Goal: Information Seeking & Learning: Check status

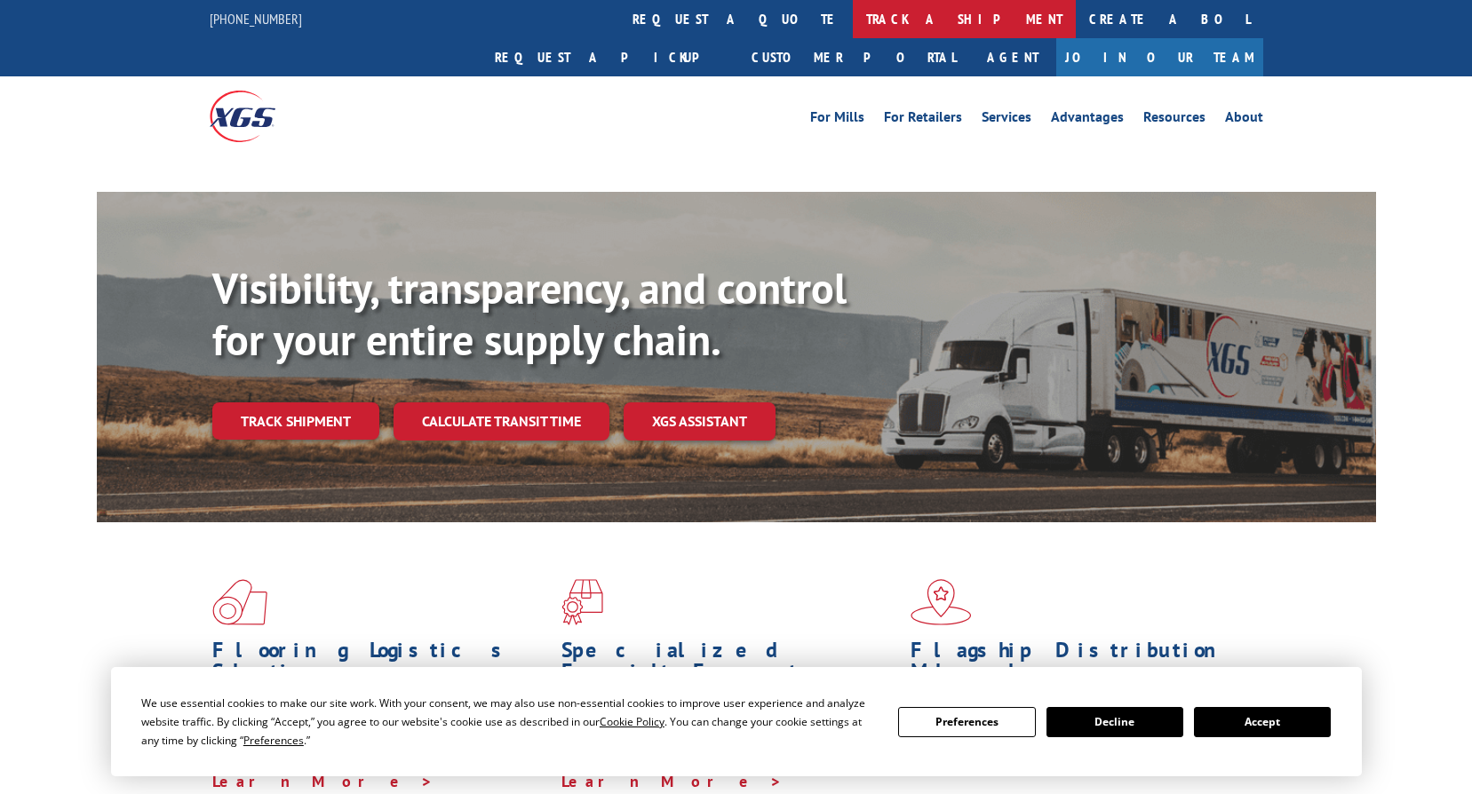
click at [853, 10] on link "track a shipment" at bounding box center [964, 19] width 223 height 38
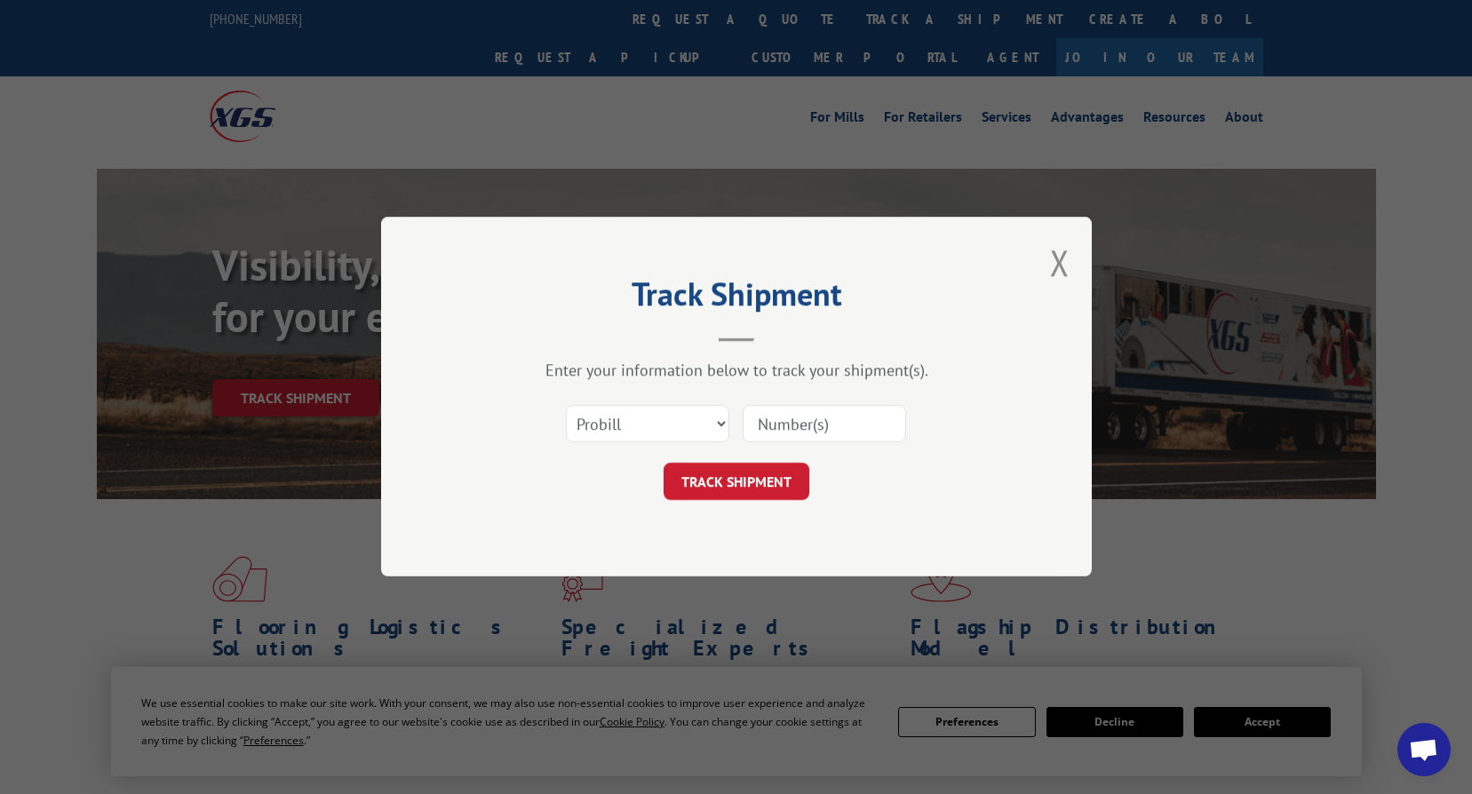
click at [812, 419] on input at bounding box center [825, 424] width 164 height 37
paste input "741159"
type input "741159"
click at [660, 421] on select "Select category... Probill BOL PO" at bounding box center [648, 424] width 164 height 37
select select "bol"
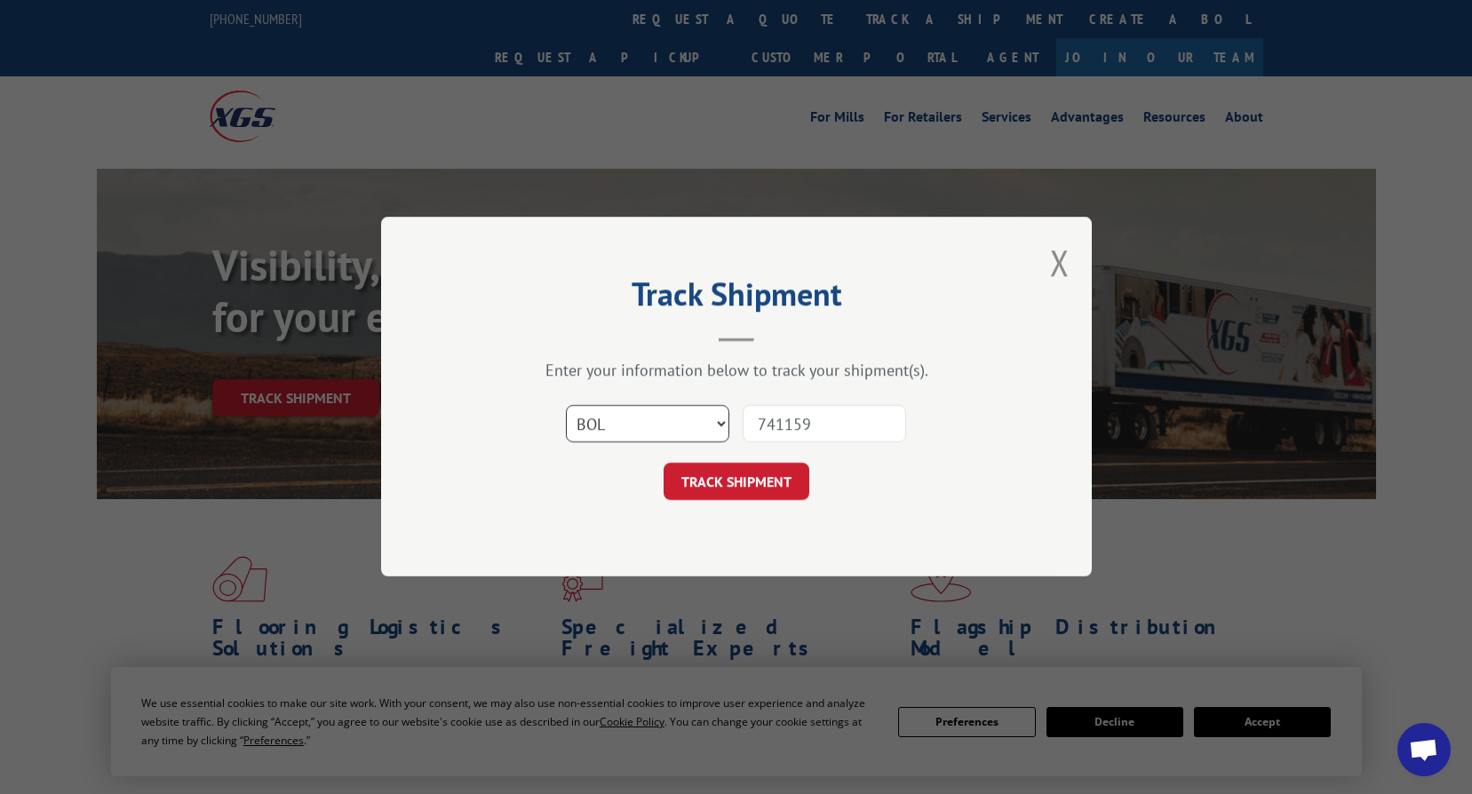
click at [566, 406] on select "Select category... Probill BOL PO" at bounding box center [648, 424] width 164 height 37
click at [744, 495] on button "TRACK SHIPMENT" at bounding box center [737, 482] width 146 height 37
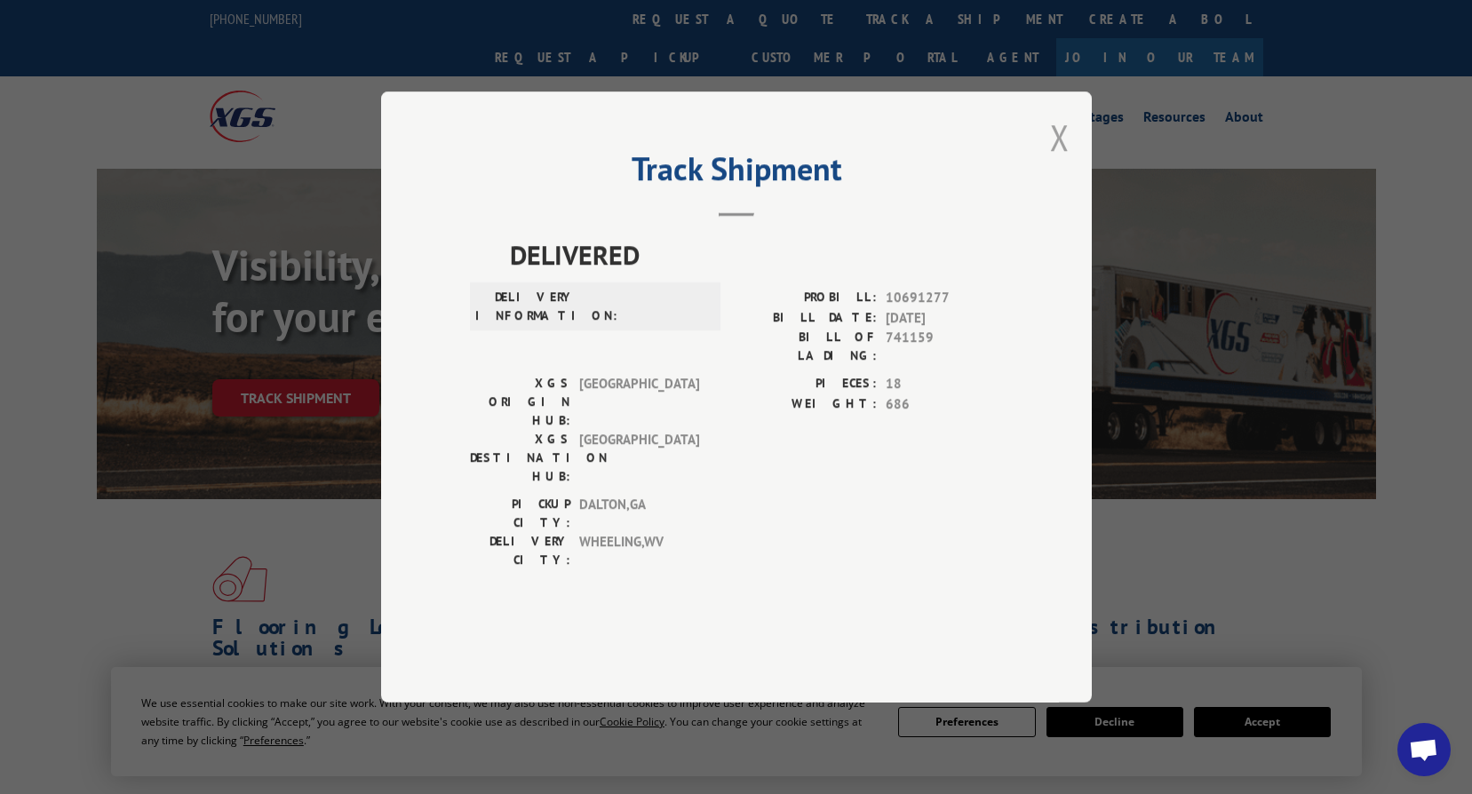
click at [1063, 161] on button "Close modal" at bounding box center [1060, 137] width 20 height 47
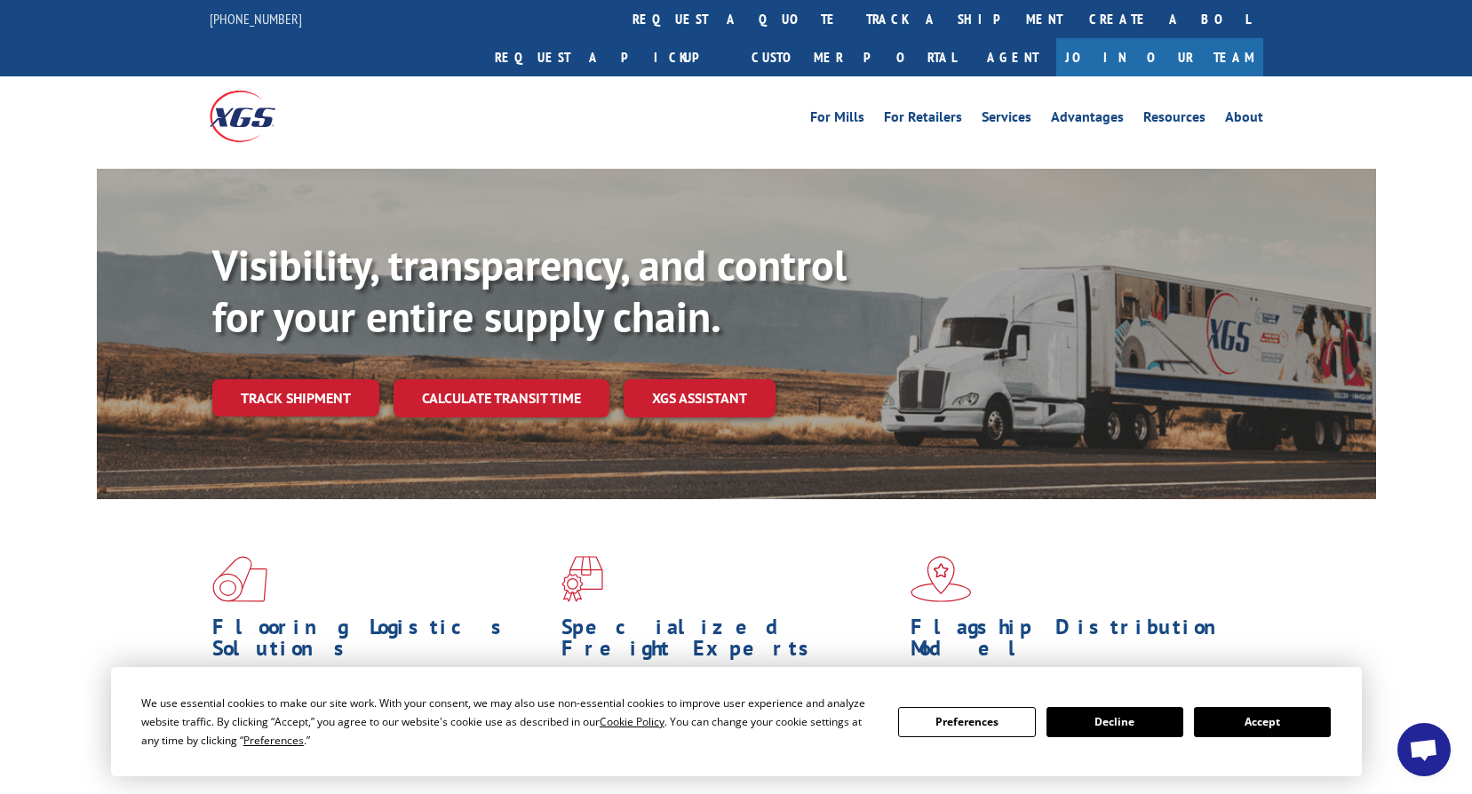
click at [853, 31] on link "track a shipment" at bounding box center [964, 19] width 223 height 38
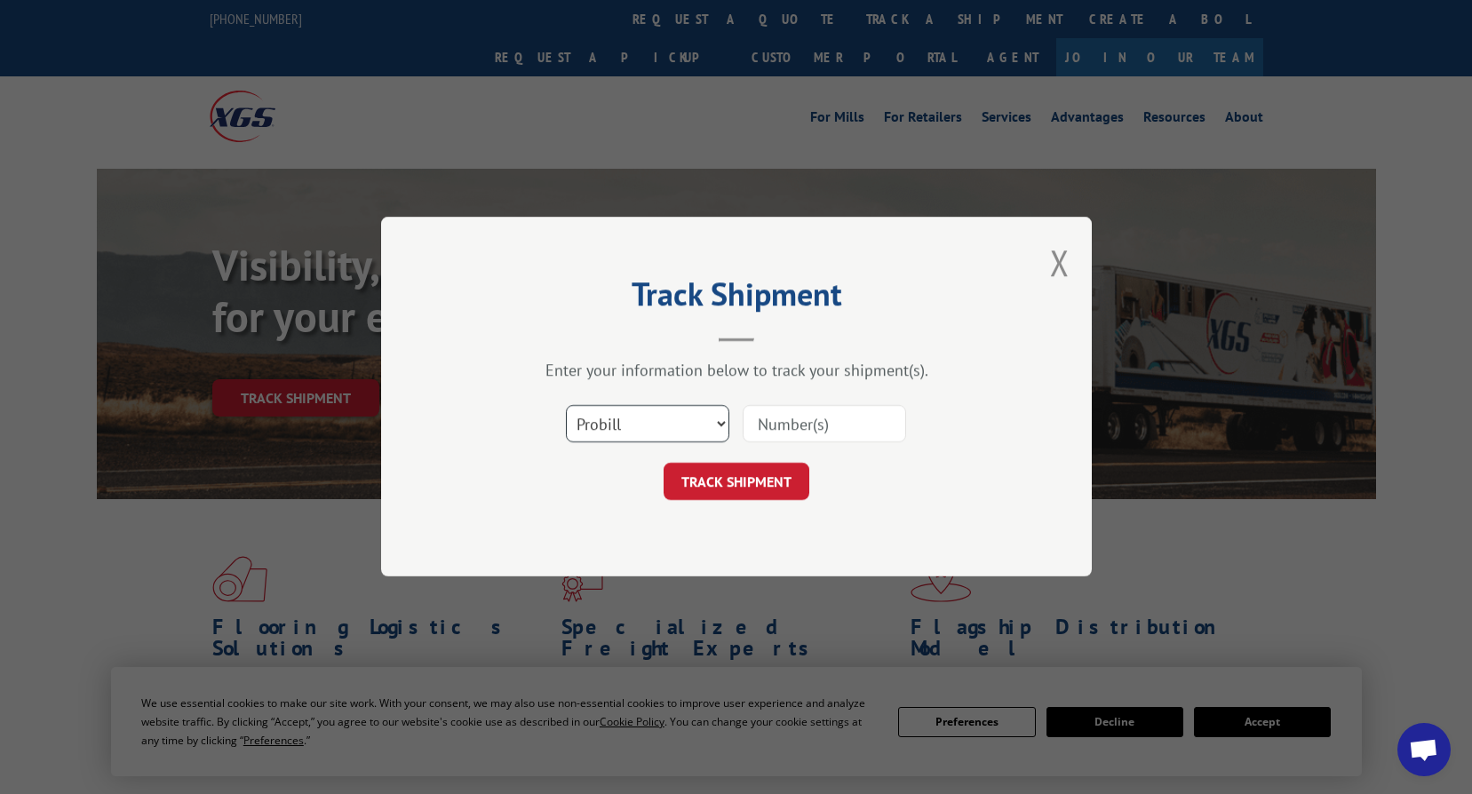
click at [623, 438] on select "Select category... Probill BOL PO" at bounding box center [648, 424] width 164 height 37
select select "bol"
click at [566, 406] on select "Select category... Probill BOL PO" at bounding box center [648, 424] width 164 height 37
click at [793, 433] on input at bounding box center [825, 424] width 164 height 37
type input "741159"
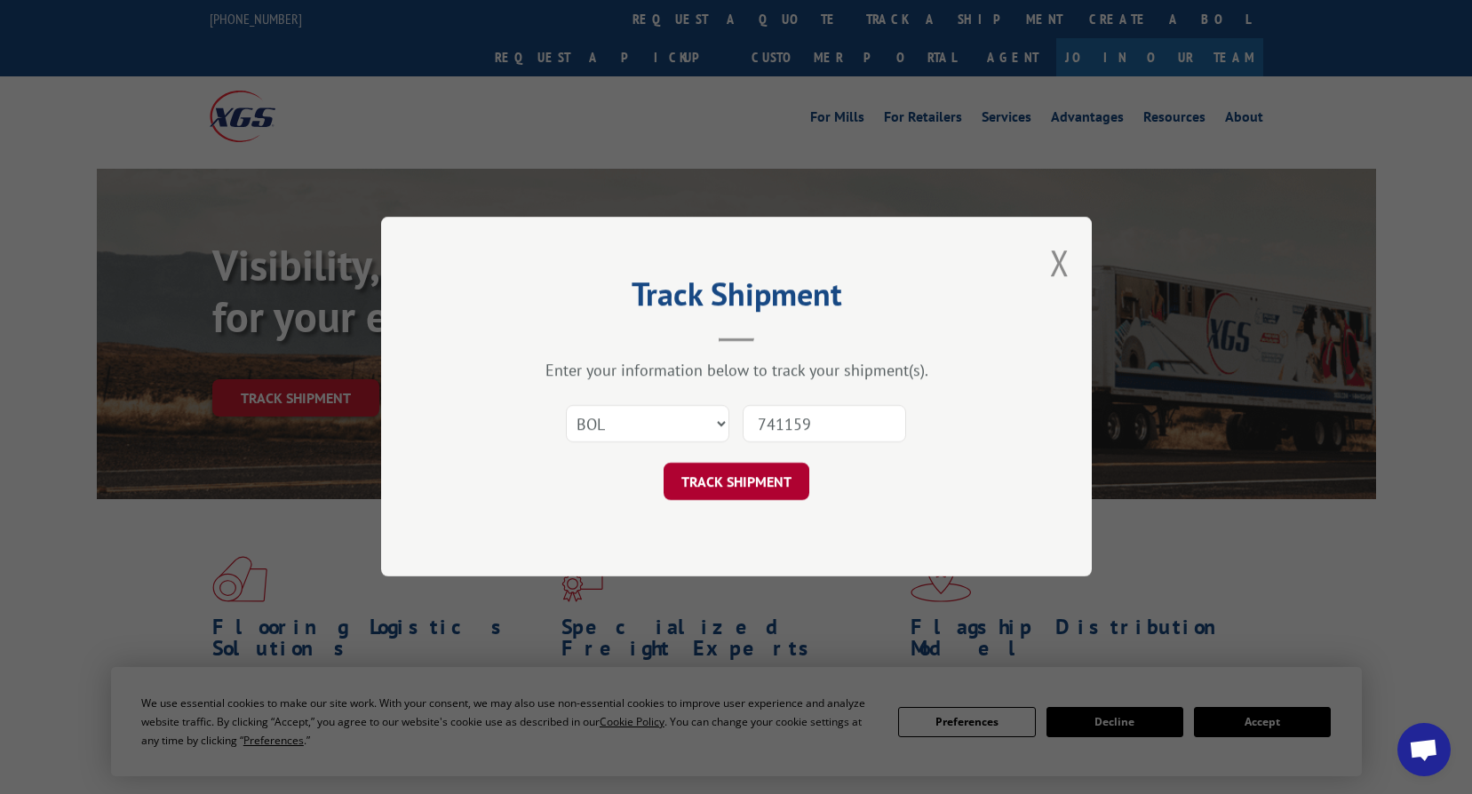
click at [708, 488] on button "TRACK SHIPMENT" at bounding box center [737, 482] width 146 height 37
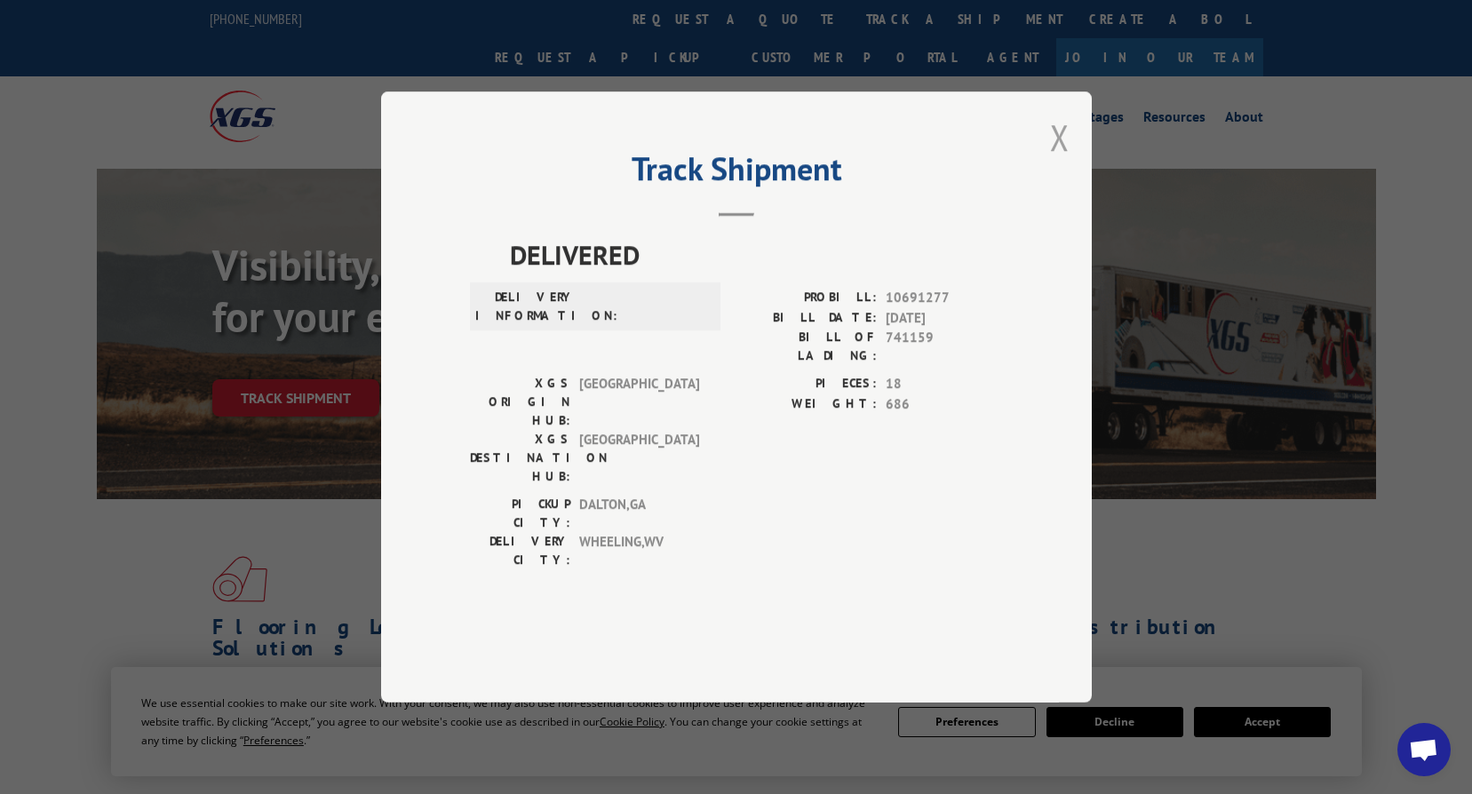
click at [1064, 161] on button "Close modal" at bounding box center [1060, 137] width 20 height 47
